Goal: Find specific page/section: Find specific page/section

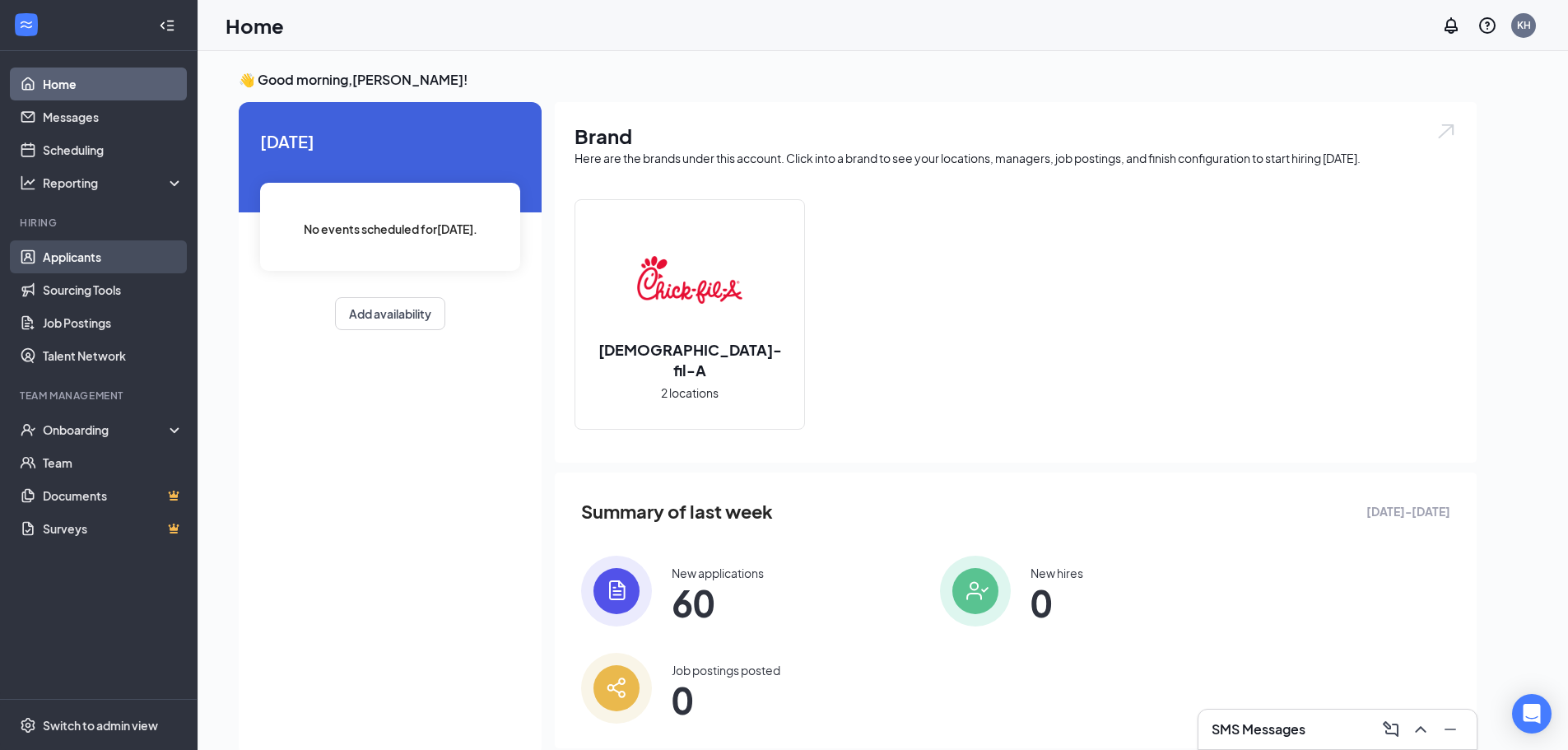
click at [68, 256] on link "Applicants" at bounding box center [114, 257] width 141 height 33
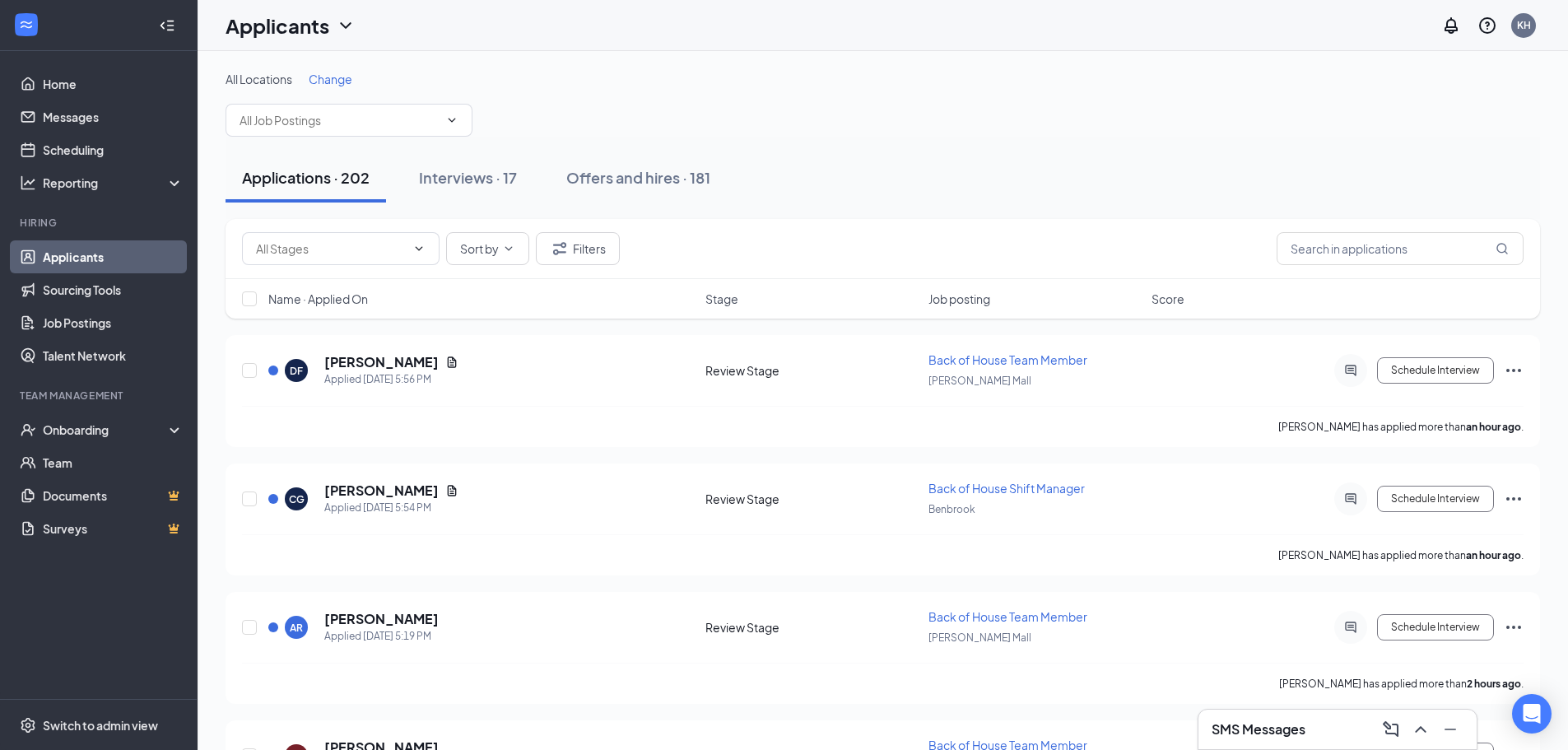
click at [333, 77] on span "Change" at bounding box center [330, 78] width 44 height 15
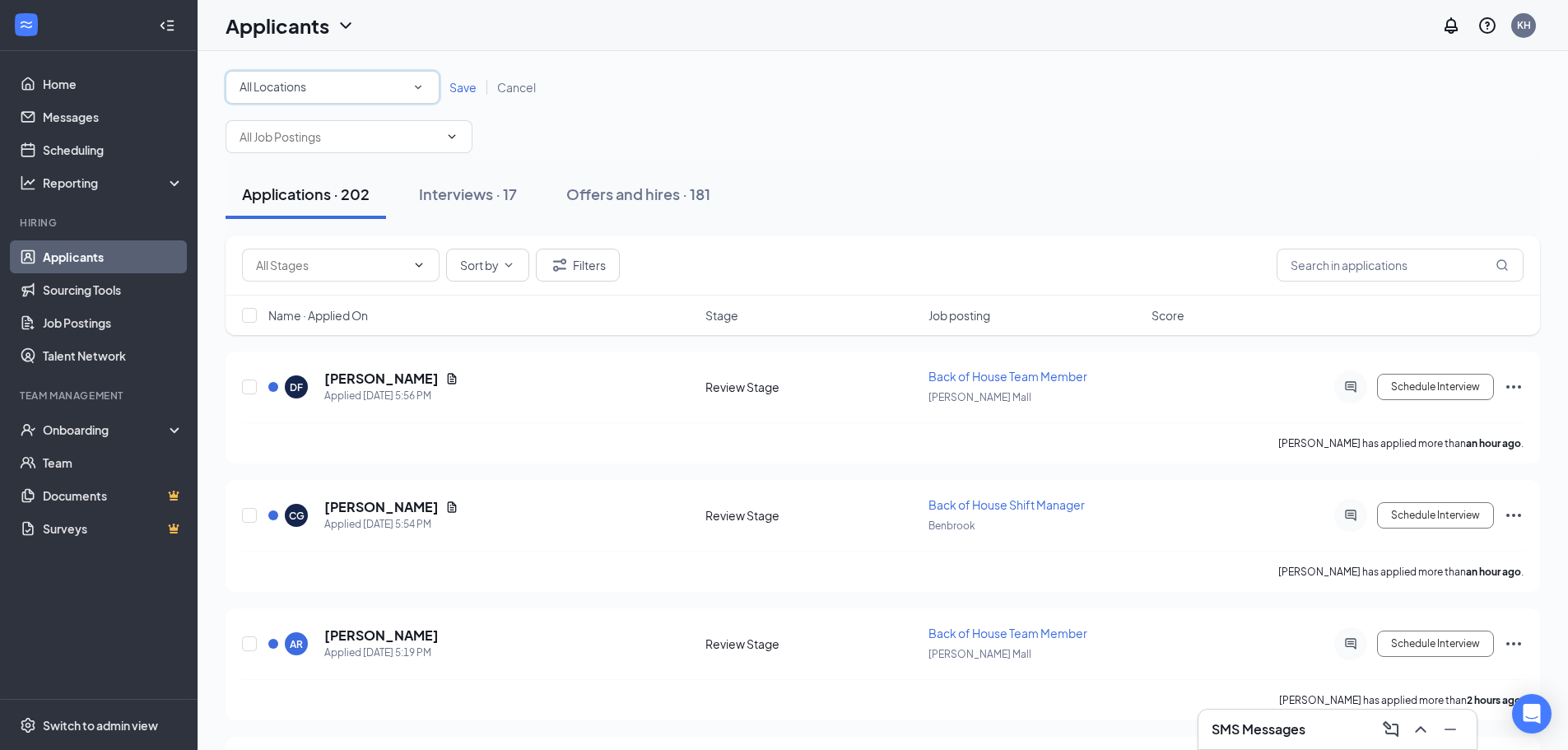
click at [331, 98] on div "All Locations All Locations" at bounding box center [332, 87] width 214 height 33
click at [325, 160] on li "Benbrook" at bounding box center [332, 173] width 214 height 39
click at [471, 88] on span "Save" at bounding box center [463, 86] width 27 height 15
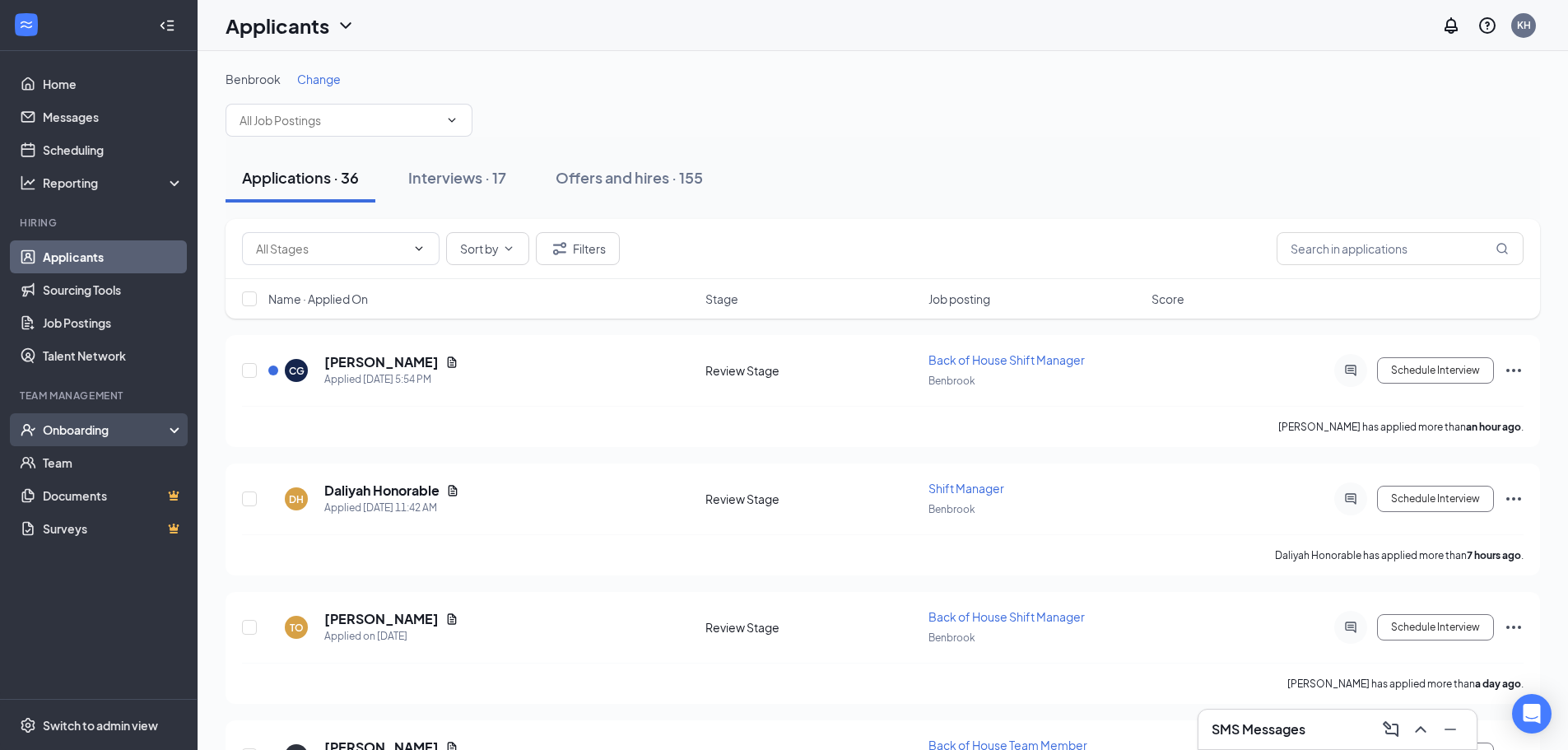
click at [100, 424] on div "Onboarding" at bounding box center [106, 429] width 126 height 17
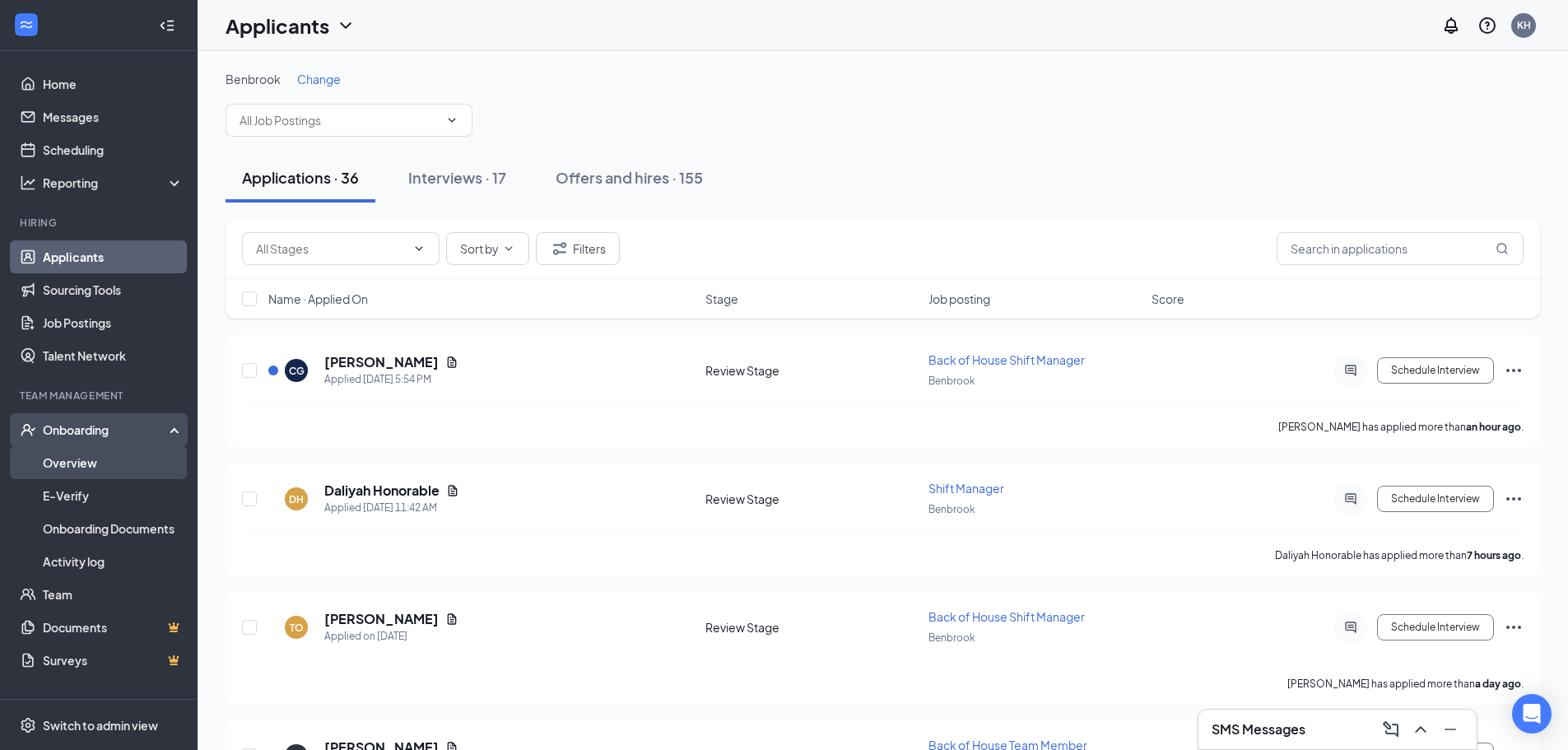
drag, startPoint x: 89, startPoint y: 461, endPoint x: 96, endPoint y: 450, distance: 13.0
click at [89, 461] on link "Overview" at bounding box center [114, 463] width 141 height 33
